Goal: Task Accomplishment & Management: Complete application form

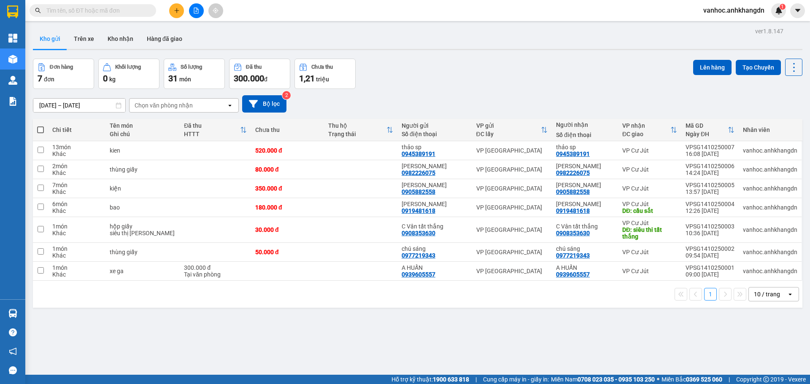
click at [171, 4] on div at bounding box center [196, 10] width 63 height 15
click at [180, 10] on button at bounding box center [176, 10] width 15 height 15
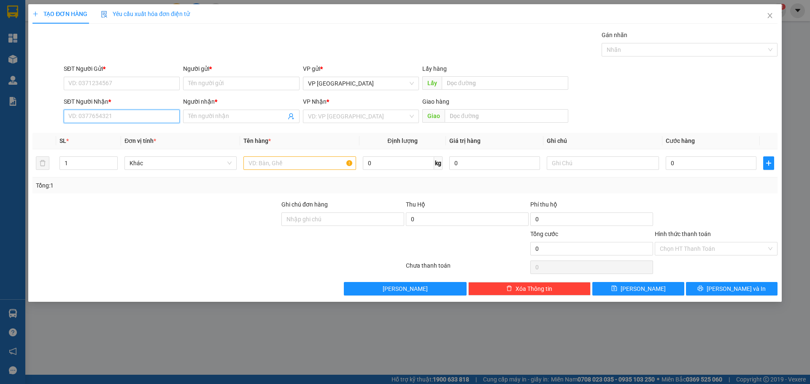
click at [143, 117] on input "SĐT Người Nhận *" at bounding box center [122, 117] width 116 height 14
paste input "0369616611"
type input "0369616611"
click at [122, 137] on div "0369616611 - [PERSON_NAME]" at bounding box center [122, 133] width 106 height 9
type input "[PERSON_NAME]"
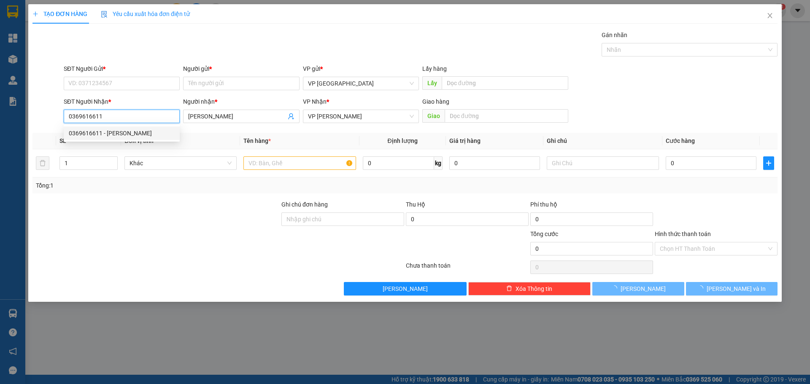
type input "250.000"
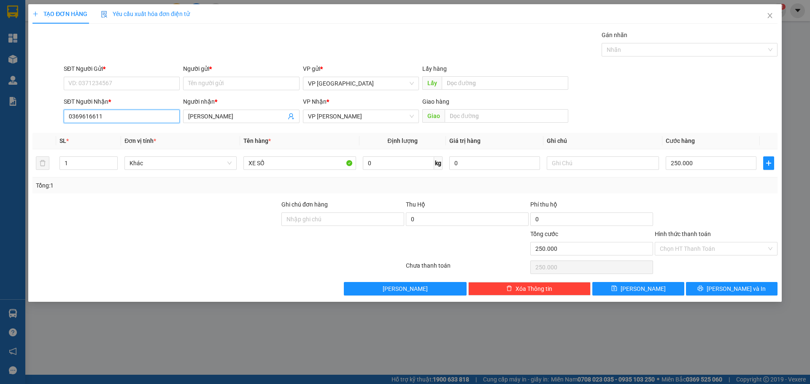
drag, startPoint x: 108, startPoint y: 115, endPoint x: 7, endPoint y: 118, distance: 100.5
click at [7, 118] on div "TẠO ĐƠN HÀNG Yêu cầu xuất hóa đơn điện tử Transit Pickup Surcharge Ids Transit …" at bounding box center [405, 192] width 810 height 384
type input "0369616611"
click at [86, 83] on input "SĐT Người Gửi *" at bounding box center [122, 84] width 116 height 14
paste input "0369616611"
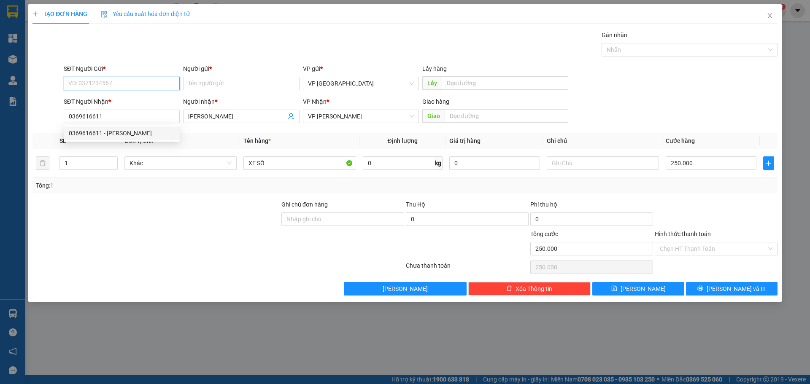
type input "0369616611"
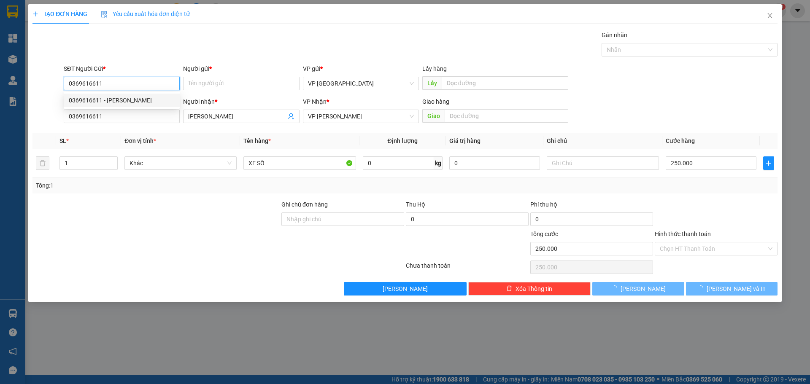
click at [121, 96] on div "0369616611 - [PERSON_NAME]" at bounding box center [122, 100] width 106 height 9
type input "[PERSON_NAME]"
type input "CX [PERSON_NAME]"
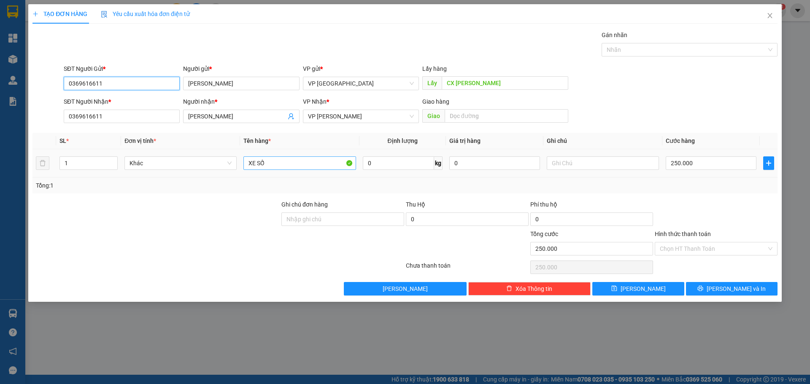
type input "0369616611"
drag, startPoint x: 278, startPoint y: 162, endPoint x: 208, endPoint y: 166, distance: 70.2
click at [214, 165] on tr "1 Khác XE SỐ 0 kg 0 250.000" at bounding box center [404, 163] width 745 height 28
paste input "ô"
paste input "ộp"
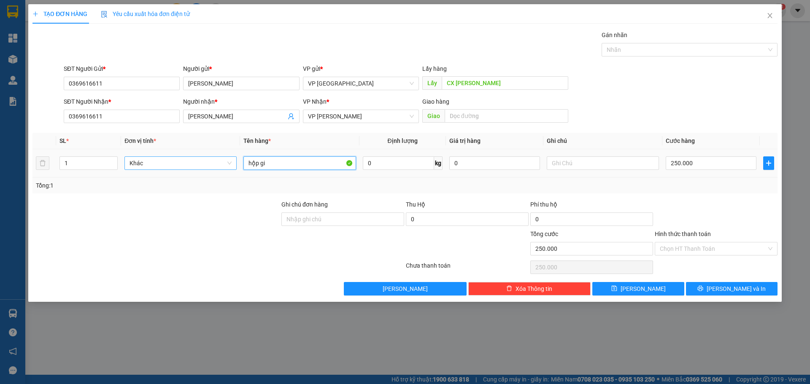
paste input "ấ"
paste input "ỏ"
type input "hộp giấy nhỏ"
click at [695, 164] on input "250.000" at bounding box center [711, 164] width 91 height 14
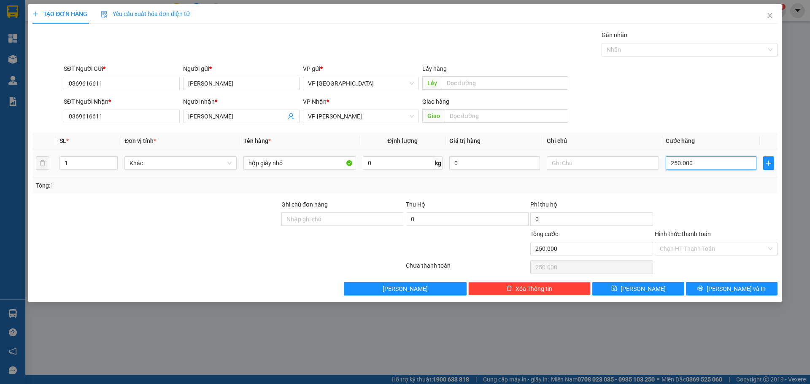
type input "3"
type input "30"
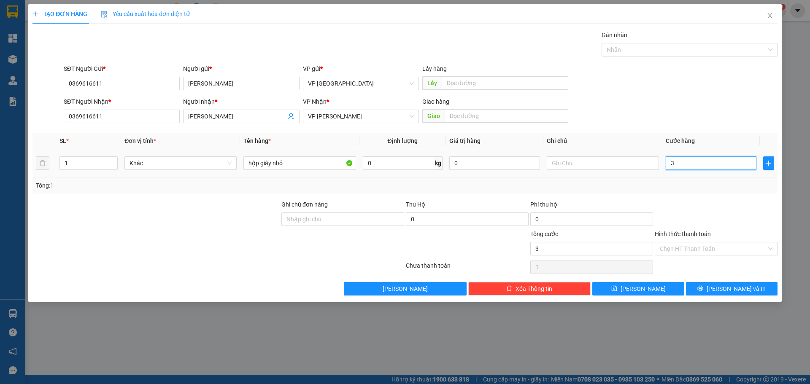
type input "30"
type input "300"
type input "3.000"
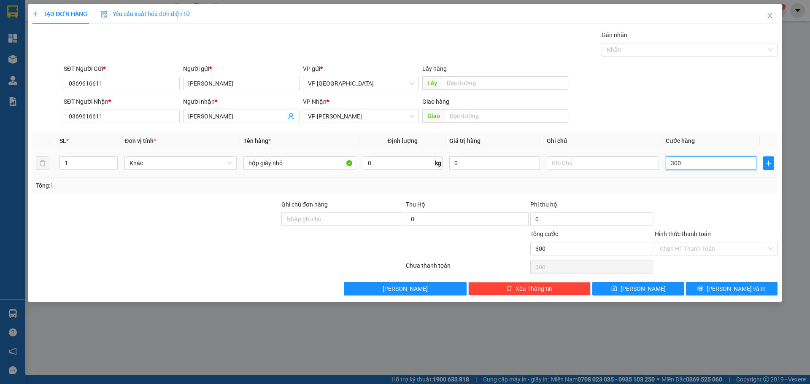
type input "3.000"
type input "30.000"
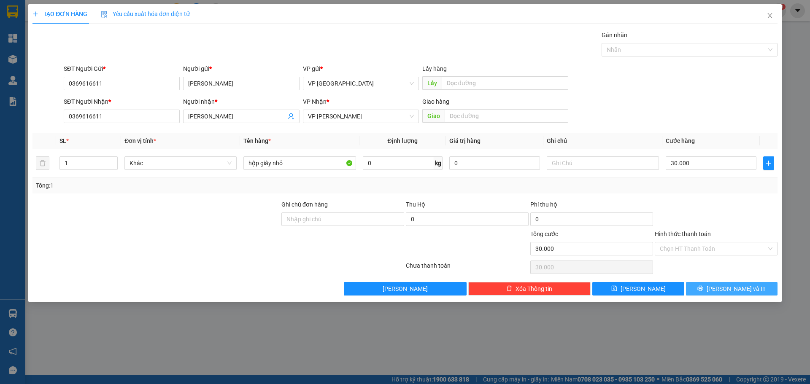
click at [713, 288] on button "[PERSON_NAME] và In" at bounding box center [732, 289] width 92 height 14
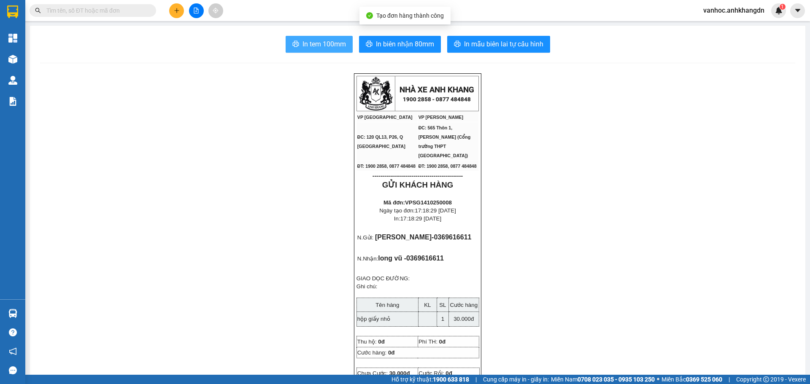
click at [318, 37] on button "In tem 100mm" at bounding box center [319, 44] width 67 height 17
